Goal: Information Seeking & Learning: Learn about a topic

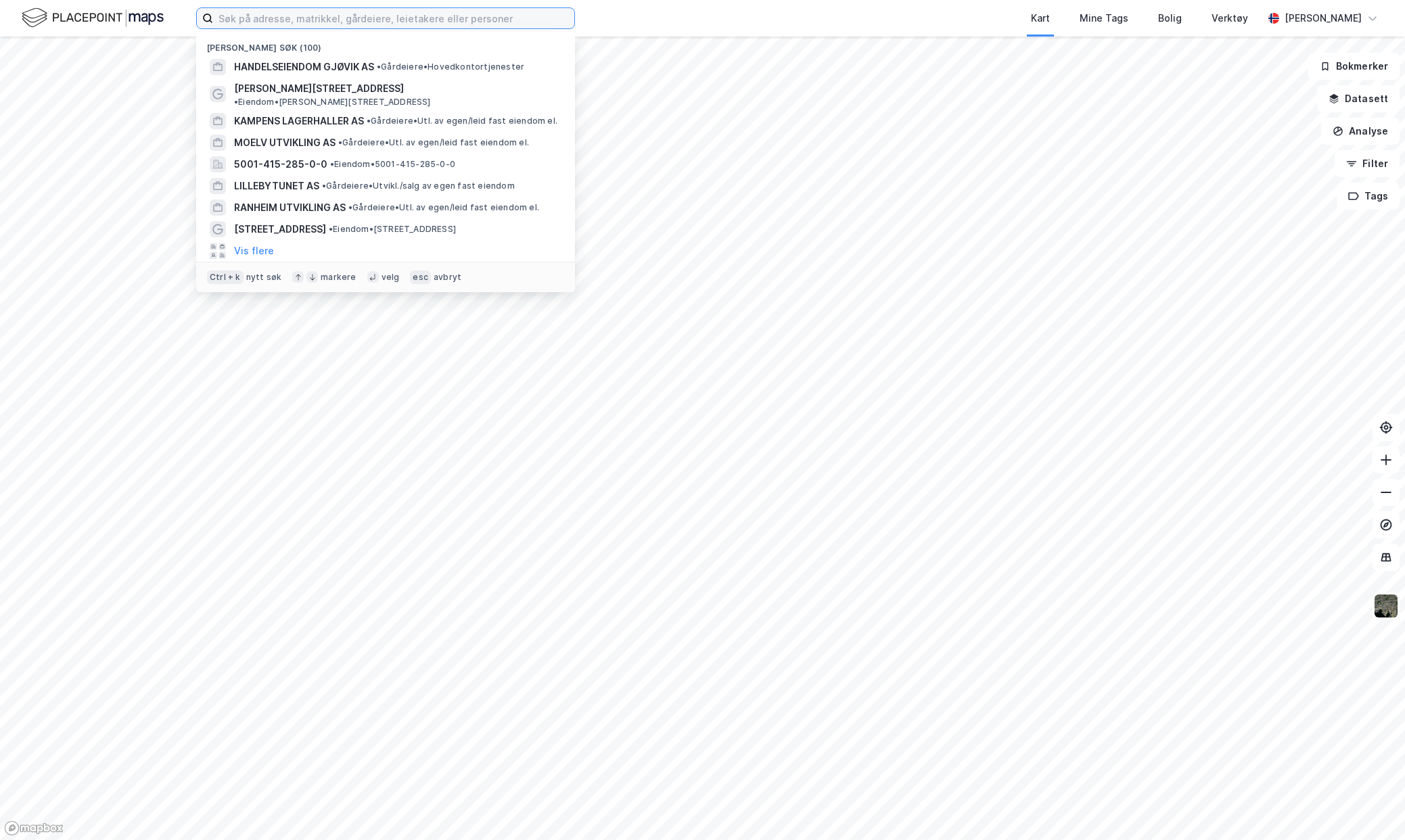
click at [323, 18] on input at bounding box center [394, 18] width 361 height 21
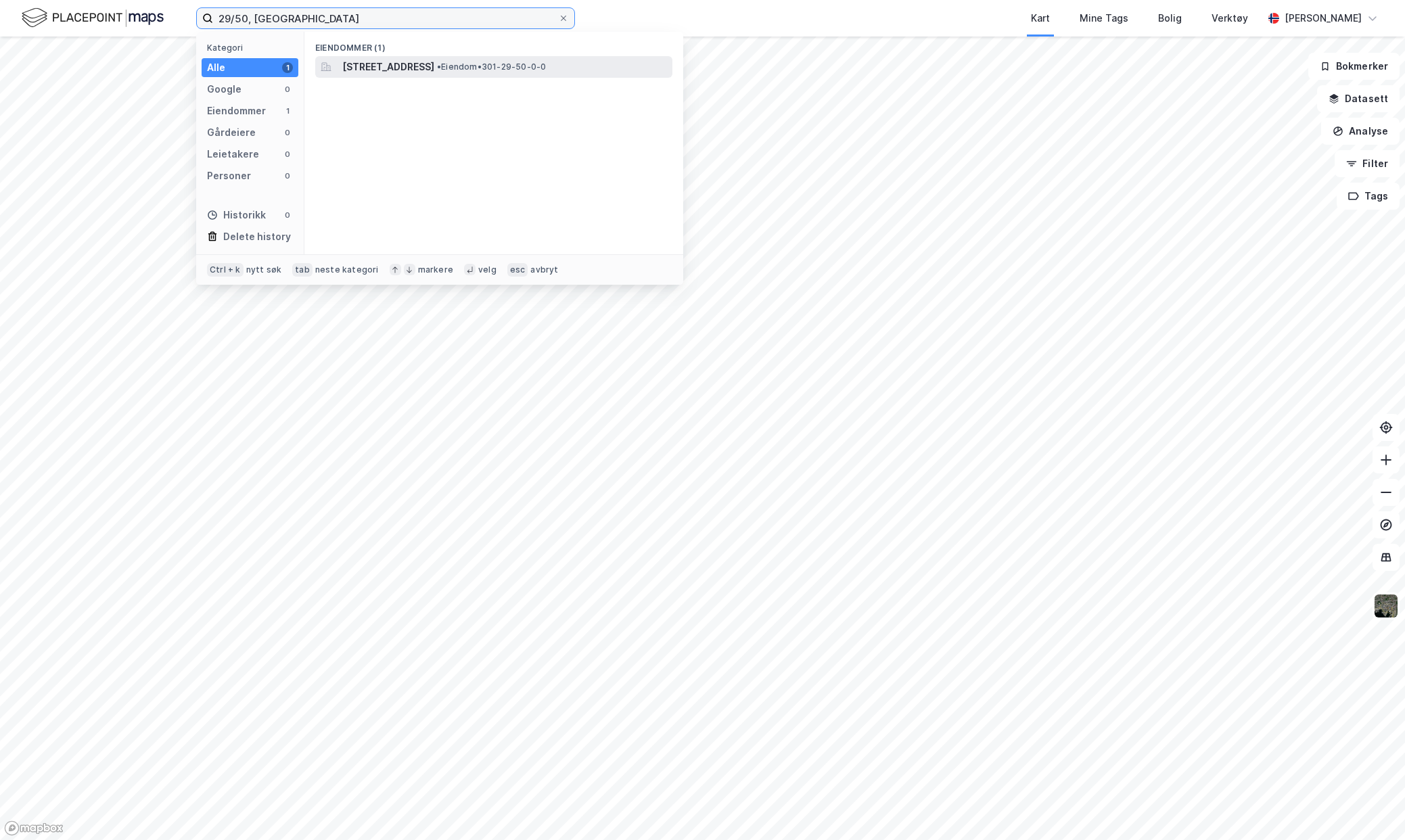
type input "29/50, [GEOGRAPHIC_DATA]"
click at [427, 67] on span "[STREET_ADDRESS]" at bounding box center [389, 67] width 92 height 16
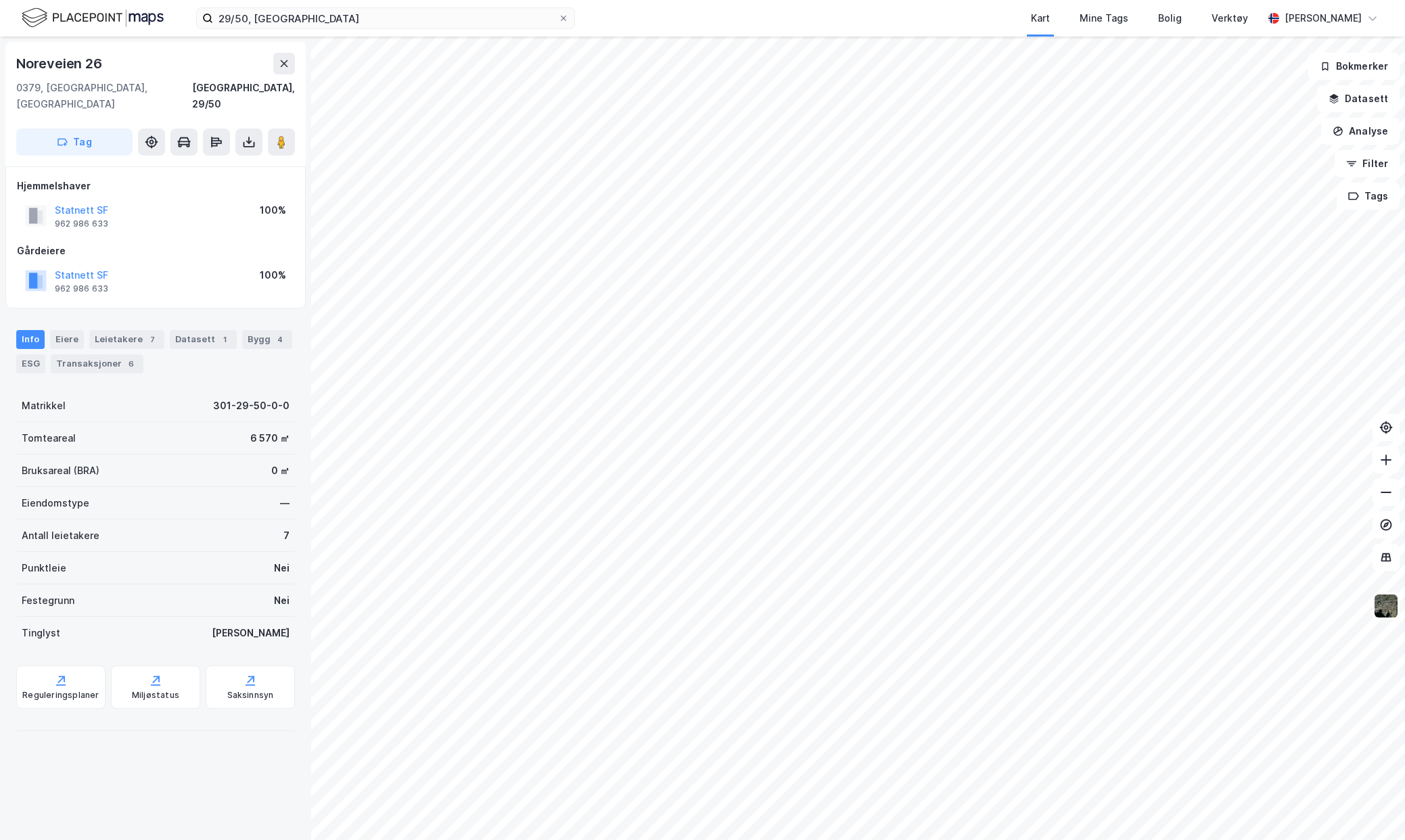
click at [439, 31] on div "29/50, oslo Kart Mine Tags Bolig Verktøy [PERSON_NAME] Noreveien [GEOGRAPHIC_DA…" at bounding box center [702, 420] width 1405 height 840
